Goal: Transaction & Acquisition: Purchase product/service

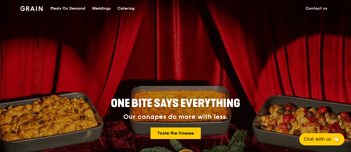
click at [127, 10] on div "Catering" at bounding box center [126, 8] width 17 height 17
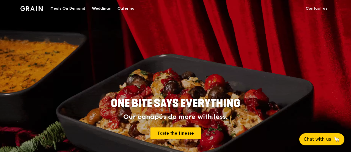
click at [124, 10] on div "Catering" at bounding box center [126, 8] width 17 height 17
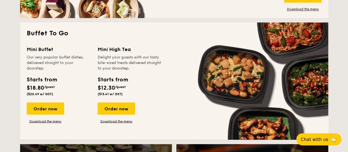
scroll to position [471, 0]
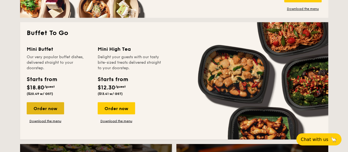
click at [49, 108] on div "Order now" at bounding box center [45, 108] width 37 height 12
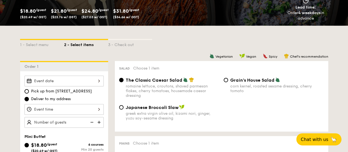
scroll to position [95, 0]
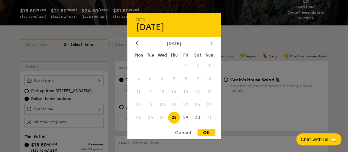
click at [67, 76] on div "2025 Aug 28 August 2025 Mon Tue Wed Thu Fri Sat Sun 1 2 3 4 5 6 7 8 9 10 11 12 …" at bounding box center [64, 80] width 79 height 11
click at [150, 120] on span "26" at bounding box center [151, 118] width 12 height 12
click at [185, 131] on div "Cancel" at bounding box center [183, 132] width 27 height 7
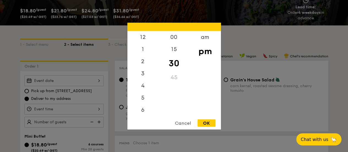
click at [85, 108] on div "12 1 2 3 4 5 6 7 8 9 10 11 00 15 30 45 am pm Cancel OK" at bounding box center [64, 109] width 79 height 11
click at [146, 35] on div "12" at bounding box center [143, 39] width 31 height 16
click at [173, 34] on div "00" at bounding box center [174, 39] width 31 height 16
click at [207, 53] on div "pm" at bounding box center [205, 51] width 31 height 16
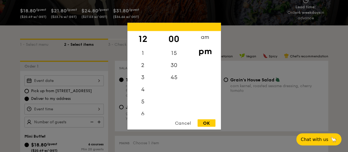
click at [205, 121] on div "OK" at bounding box center [207, 122] width 18 height 7
type input "12:00PM"
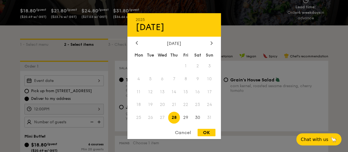
click at [98, 81] on div "2025 Aug 28 August 2025 Mon Tue Wed Thu Fri Sat Sun 1 2 3 4 5 6 7 8 9 10 11 12 …" at bounding box center [64, 80] width 79 height 11
click at [154, 118] on span "26" at bounding box center [151, 118] width 12 height 12
click at [180, 132] on div "Cancel" at bounding box center [183, 132] width 27 height 7
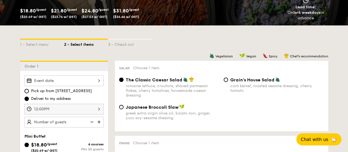
click at [99, 119] on img at bounding box center [100, 121] width 8 height 10
click at [91, 121] on img at bounding box center [91, 121] width 8 height 10
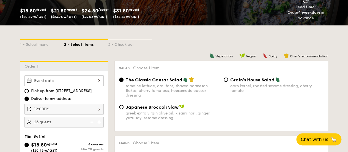
type input "20 guests"
click at [91, 121] on img at bounding box center [91, 121] width 8 height 10
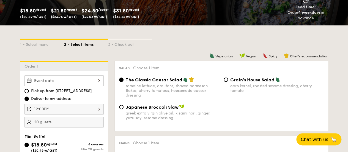
click at [91, 121] on img at bounding box center [91, 121] width 8 height 10
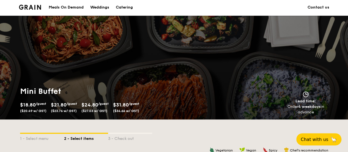
scroll to position [1, 0]
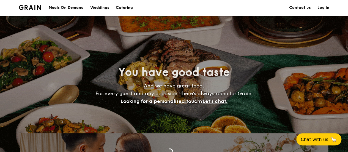
scroll to position [1073, 0]
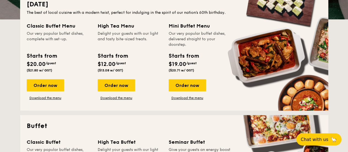
scroll to position [145, 0]
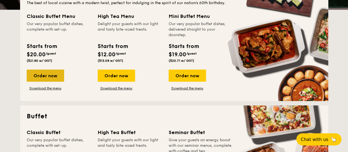
click at [53, 77] on div "Order now" at bounding box center [45, 75] width 37 height 12
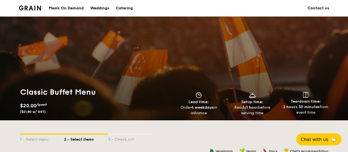
scroll to position [123, 0]
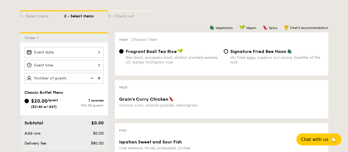
click at [92, 75] on img at bounding box center [91, 78] width 8 height 10
type input "50 guests"
click at [92, 75] on img at bounding box center [91, 78] width 8 height 10
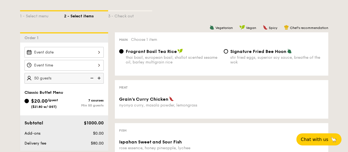
click at [92, 75] on img at bounding box center [91, 78] width 8 height 10
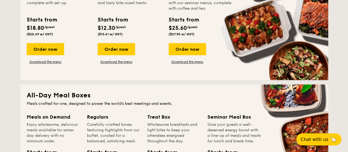
scroll to position [371, 0]
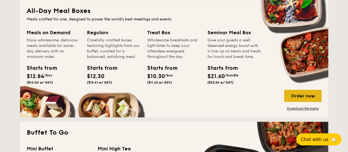
click at [300, 96] on div "Order now" at bounding box center [303, 96] width 37 height 12
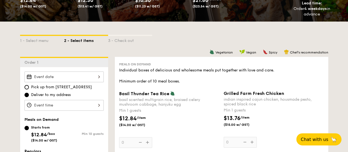
scroll to position [114, 0]
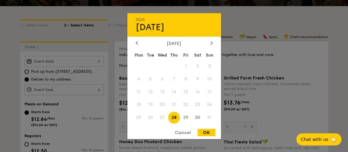
click at [86, 63] on div "2025 Aug 28 August 2025 Mon Tue Wed Thu Fri Sat Sun 1 2 3 4 5 6 7 8 9 10 11 12 …" at bounding box center [64, 61] width 79 height 11
click at [184, 132] on div "Cancel" at bounding box center [183, 132] width 27 height 7
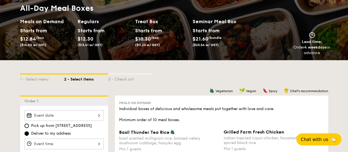
scroll to position [0, 0]
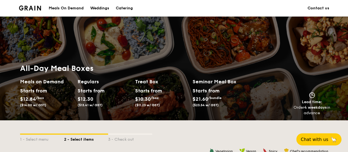
click at [79, 7] on div "Meals On Demand" at bounding box center [66, 8] width 35 height 17
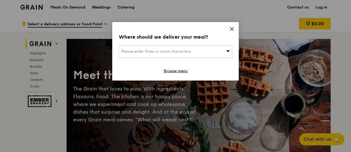
click at [172, 50] on span "Please enter three or more characters" at bounding box center [155, 51] width 69 height 5
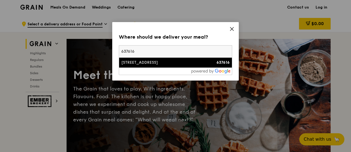
type input "637616"
click at [172, 63] on div "1 Nanyang Walk" at bounding box center [162, 63] width 82 height 6
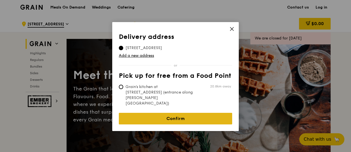
click at [174, 113] on link "Confirm" at bounding box center [175, 119] width 113 height 12
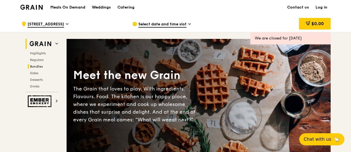
click at [34, 64] on h2 "Bundles" at bounding box center [43, 66] width 31 height 4
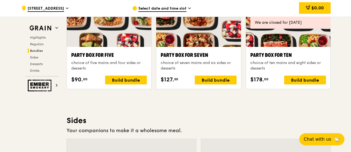
scroll to position [1123, 0]
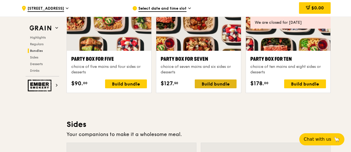
click at [209, 85] on div "Build bundle" at bounding box center [216, 83] width 42 height 9
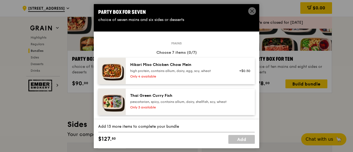
click at [251, 11] on icon at bounding box center [251, 10] width 3 height 3
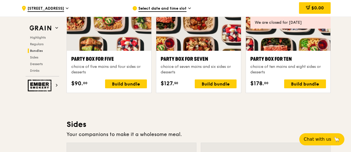
click at [184, 10] on span "Select date and time slot" at bounding box center [163, 9] width 48 height 6
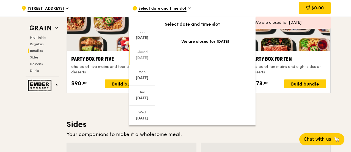
scroll to position [43, 0]
click at [142, 96] on div "Aug 26" at bounding box center [142, 97] width 25 height 6
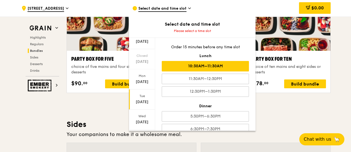
click at [188, 64] on div "10:30AM–11:30AM" at bounding box center [205, 66] width 87 height 10
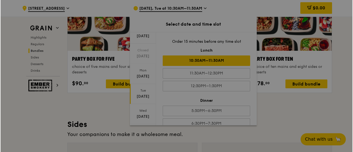
scroll to position [1129, 0]
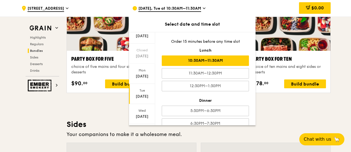
click at [250, 6] on div "$0.00" at bounding box center [286, 8] width 89 height 17
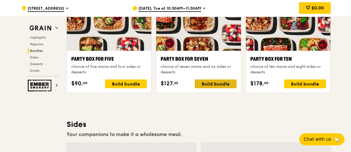
click at [220, 81] on div "Build bundle" at bounding box center [216, 83] width 42 height 9
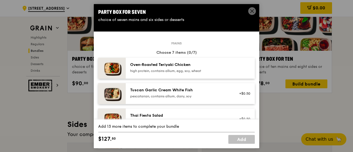
click at [207, 67] on div "Oven‑Roasted Teriyaki Chicken" at bounding box center [179, 65] width 99 height 6
click at [201, 95] on div "pescatarian, contains allium, dairy, soy" at bounding box center [179, 96] width 99 height 4
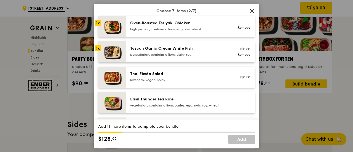
scroll to position [59, 0]
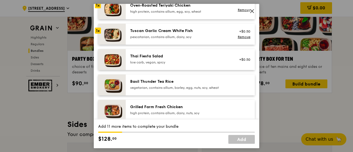
click at [199, 68] on div "Thai Fiesta Salad low carb, vegan, spicy +$0.50" at bounding box center [190, 59] width 129 height 21
click at [196, 87] on div "vegetarian, contains allium, barley, egg, nuts, soy, wheat" at bounding box center [179, 87] width 99 height 4
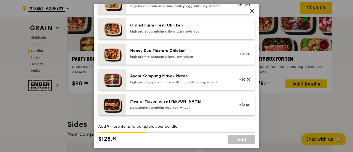
scroll to position [145, 0]
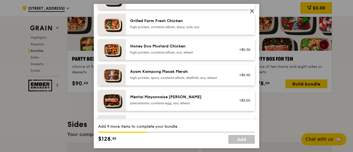
click at [202, 32] on div "Grilled Farm Fresh Chicken high protein, contains allium, dairy, nuts, soy" at bounding box center [190, 24] width 129 height 21
click at [199, 53] on div "high protein, contains allium, soy, wheat" at bounding box center [179, 52] width 99 height 4
click at [199, 83] on div "Ayam Kampung Masak Merah high protein, spicy, contains allium, shellfish, soy, …" at bounding box center [190, 74] width 129 height 21
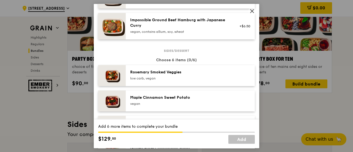
scroll to position [248, 0]
click at [199, 83] on div "Rosemary Smoked Veggies low carb, vegan" at bounding box center [190, 75] width 129 height 21
click at [196, 102] on div "vegan" at bounding box center [179, 103] width 99 height 4
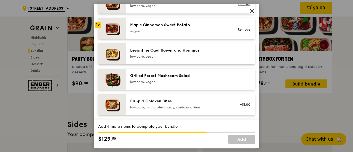
scroll to position [320, 0]
click at [193, 75] on div "Grilled Forest Mushroom Salad" at bounding box center [179, 76] width 99 height 6
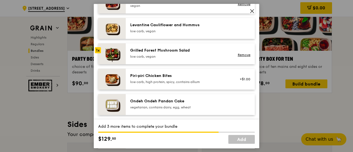
scroll to position [346, 0]
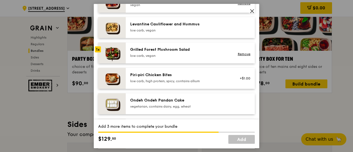
click at [193, 55] on div "low carb, vegan" at bounding box center [179, 55] width 99 height 4
click at [238, 53] on link "Remove" at bounding box center [243, 54] width 13 height 4
click at [208, 74] on div "Piri‑piri Chicken Bites" at bounding box center [179, 75] width 99 height 6
click at [203, 104] on div "vegetarian, contains dairy, egg, wheat" at bounding box center [179, 106] width 99 height 4
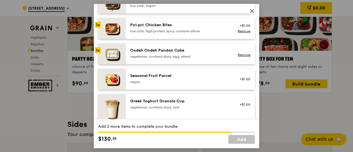
scroll to position [419, 0]
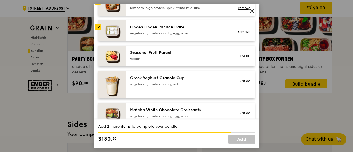
click at [201, 63] on div "Seasonal Fruit Parcel vegan +$1.00" at bounding box center [190, 55] width 129 height 21
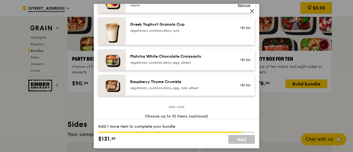
scroll to position [480, 0]
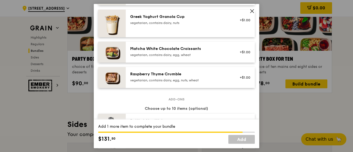
click at [194, 83] on div "Raspberry Thyme Crumble vegetarian, contains dairy, egg, nuts, wheat +$1.00" at bounding box center [190, 77] width 129 height 21
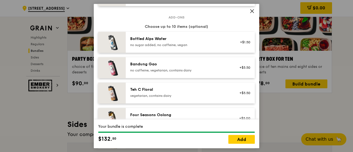
scroll to position [562, 0]
click at [198, 68] on div "no caffeine, vegetarian, contains dairy" at bounding box center [179, 70] width 99 height 4
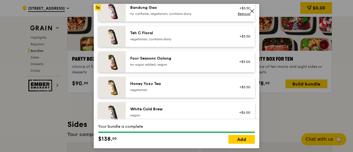
scroll to position [624, 0]
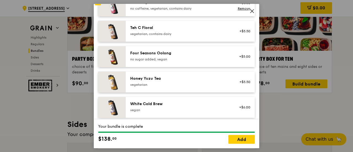
click at [193, 56] on div "Four Seasons Oolong no sugar added, vegan" at bounding box center [179, 55] width 99 height 11
click at [192, 81] on div "Honey Yuzu Tea vegetarian" at bounding box center [179, 81] width 99 height 11
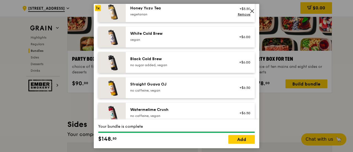
scroll to position [697, 0]
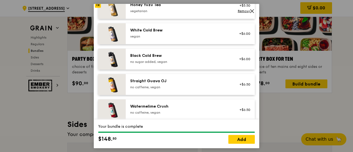
click at [194, 59] on div "no sugar added, vegan" at bounding box center [179, 61] width 99 height 4
click at [194, 88] on div "no caffeine, vegan" at bounding box center [179, 87] width 99 height 4
click at [192, 116] on div "Watermelime Crush no caffeine, vegan +$6.50" at bounding box center [190, 109] width 129 height 21
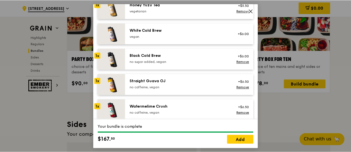
scroll to position [702, 0]
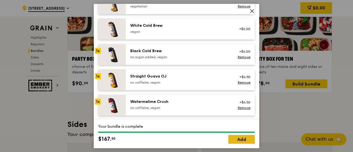
click at [235, 143] on link "Add" at bounding box center [241, 139] width 26 height 9
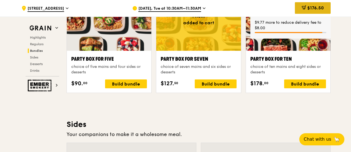
click at [318, 9] on span "$176.50" at bounding box center [316, 7] width 17 height 5
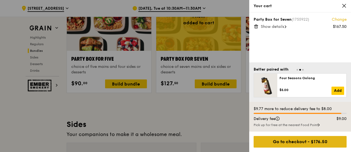
click at [276, 142] on div "Go to checkout - $176.50" at bounding box center [300, 142] width 93 height 12
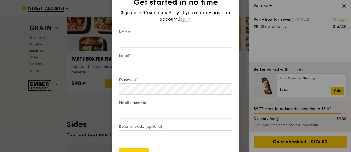
click at [185, 18] on span "log in" at bounding box center [185, 19] width 12 height 7
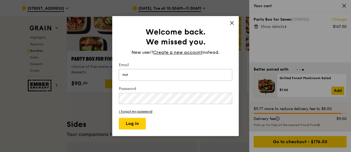
type input "nur.azlinawaty@nie.edu.sg"
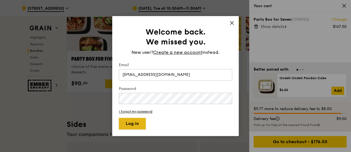
click at [133, 124] on button "Log in" at bounding box center [132, 124] width 27 height 12
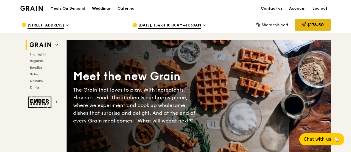
click at [316, 29] on div "$176.50" at bounding box center [313, 25] width 36 height 12
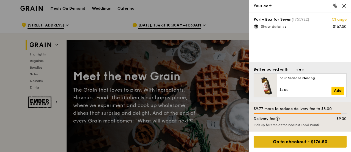
click at [285, 139] on div "Go to checkout - $176.50" at bounding box center [300, 142] width 93 height 12
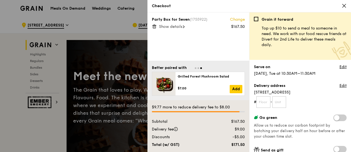
click at [334, 116] on span at bounding box center [340, 117] width 13 height 7
click at [335, 118] on input "checkbox" at bounding box center [335, 118] width 0 height 0
click at [236, 19] on link "Change" at bounding box center [237, 20] width 15 height 6
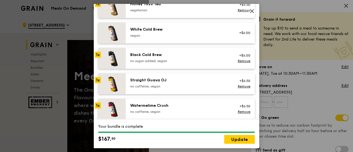
scroll to position [698, 0]
click at [237, 61] on link "Remove" at bounding box center [243, 61] width 13 height 4
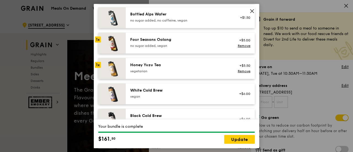
scroll to position [636, 0]
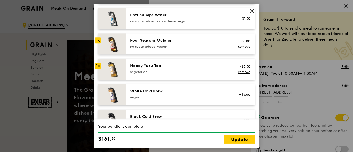
click at [189, 43] on div "Four Seasons Oolong no sugar added, vegan" at bounding box center [179, 43] width 99 height 11
click at [189, 64] on div "Honey Yuzu Tea" at bounding box center [179, 66] width 99 height 6
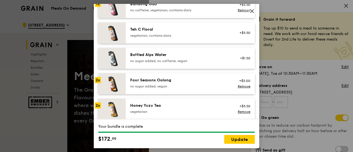
scroll to position [589, 0]
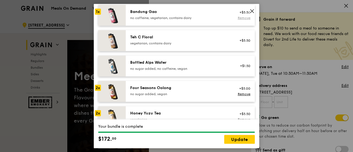
click at [238, 17] on link "Remove" at bounding box center [243, 18] width 13 height 4
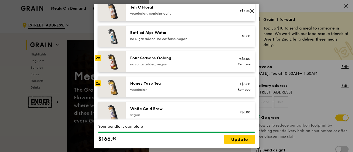
scroll to position [626, 0]
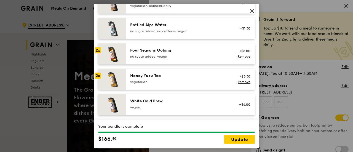
click at [238, 59] on div "+$5.00 Remove" at bounding box center [242, 54] width 21 height 12
click at [240, 56] on link "Remove" at bounding box center [243, 57] width 13 height 4
click at [208, 54] on div "Four Seasons Oolong no sugar added, vegan" at bounding box center [179, 53] width 99 height 11
click at [240, 81] on link "Remove" at bounding box center [243, 82] width 13 height 4
click at [205, 81] on div "vegetarian" at bounding box center [179, 82] width 99 height 4
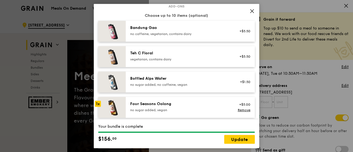
scroll to position [573, 0]
click at [172, 85] on div "no sugar added, no caffeine, vegan" at bounding box center [179, 84] width 99 height 4
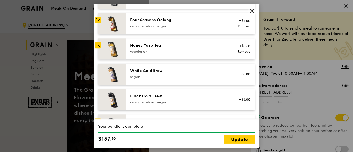
scroll to position [660, 0]
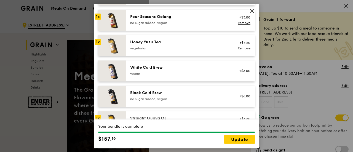
click at [162, 93] on div "Black Cold Brew" at bounding box center [179, 93] width 99 height 6
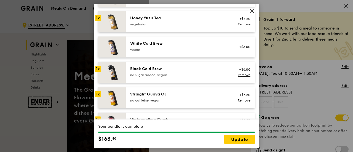
scroll to position [684, 0]
click at [243, 76] on link "Remove" at bounding box center [243, 75] width 13 height 4
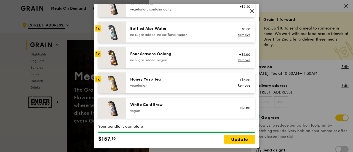
scroll to position [617, 0]
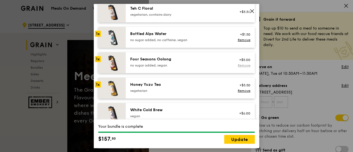
click at [237, 63] on link "Remove" at bounding box center [243, 65] width 13 height 4
click at [237, 90] on link "Remove" at bounding box center [243, 91] width 13 height 4
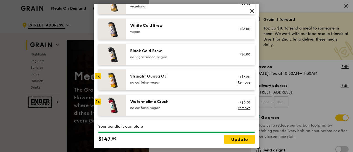
click at [240, 80] on div "+$6.50 Remove" at bounding box center [242, 80] width 21 height 12
click at [239, 109] on link "Remove" at bounding box center [243, 108] width 13 height 4
click at [241, 83] on link "Remove" at bounding box center [243, 82] width 13 height 4
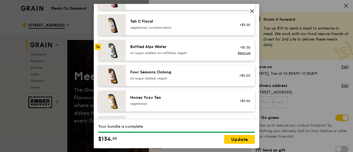
scroll to position [567, 0]
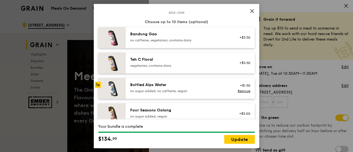
click at [153, 83] on div "Bottled Alps Water" at bounding box center [179, 85] width 99 height 6
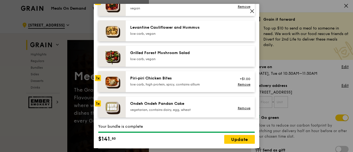
scroll to position [343, 0]
click at [242, 84] on link "Remove" at bounding box center [243, 84] width 13 height 4
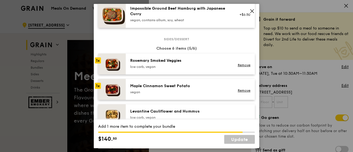
scroll to position [260, 0]
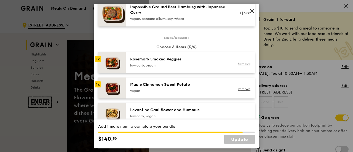
click at [240, 65] on link "Remove" at bounding box center [243, 64] width 13 height 4
click at [237, 88] on link "Remove" at bounding box center [243, 89] width 13 height 4
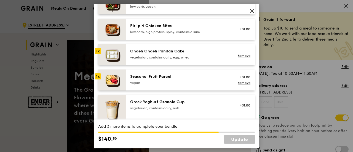
scroll to position [395, 0]
click at [193, 57] on div "vegetarian, contains dairy, egg, wheat" at bounding box center [179, 57] width 99 height 4
click at [187, 85] on div "Seasonal Fruit Parcel [GEOGRAPHIC_DATA]" at bounding box center [179, 80] width 105 height 12
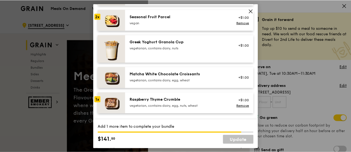
scroll to position [455, 0]
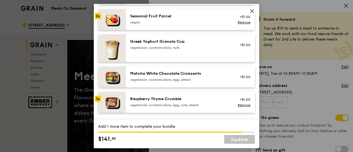
click at [187, 97] on div "Raspberry Thyme Crumble" at bounding box center [179, 99] width 99 height 6
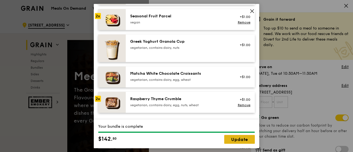
click at [234, 139] on link "Update" at bounding box center [239, 139] width 31 height 9
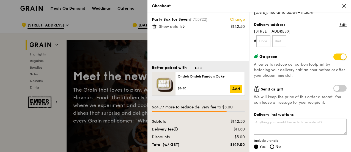
scroll to position [62, 0]
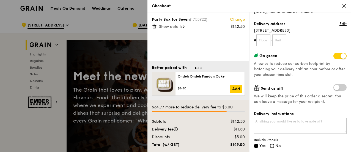
click at [169, 25] on span "Show details" at bounding box center [170, 26] width 23 height 5
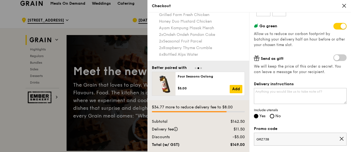
scroll to position [92, 0]
click at [275, 96] on textarea "Delivery instructions" at bounding box center [300, 96] width 93 height 16
paste textarea "Please park at [GEOGRAPHIC_DATA] (loading bay area) and take the lift up to Lev…"
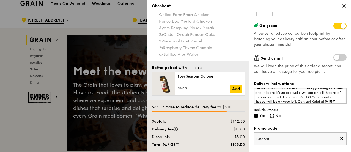
scroll to position [7, 0]
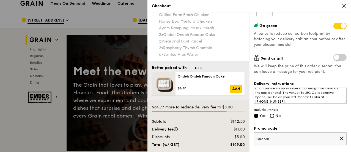
drag, startPoint x: 304, startPoint y: 114, endPoint x: 298, endPoint y: 101, distance: 13.7
click at [298, 101] on div "Delivery instructions Please park at [GEOGRAPHIC_DATA] (loading bay area) and t…" at bounding box center [300, 100] width 93 height 38
click at [298, 101] on textarea "Please park at [GEOGRAPHIC_DATA] (loading bay area) and take the lift up to Lev…" at bounding box center [300, 96] width 93 height 16
type textarea "Please park at [GEOGRAPHIC_DATA] (loading bay area) and take the lift up to Lev…"
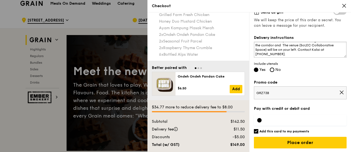
scroll to position [0, 0]
